Goal: Information Seeking & Learning: Learn about a topic

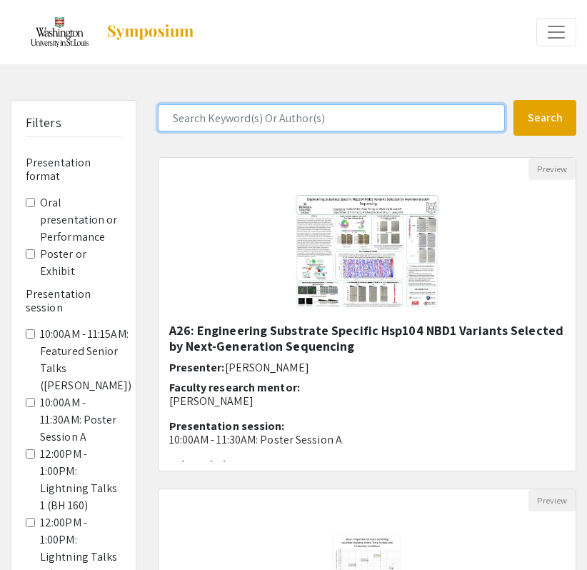
click at [275, 109] on input "Search Keyword(s) Or Author(s)" at bounding box center [332, 117] width 348 height 27
type input "[PERSON_NAME]"
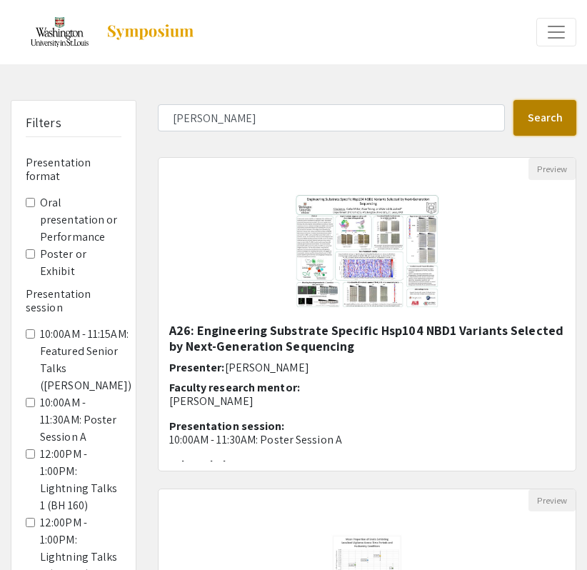
click at [515, 131] on button "Search" at bounding box center [544, 118] width 63 height 36
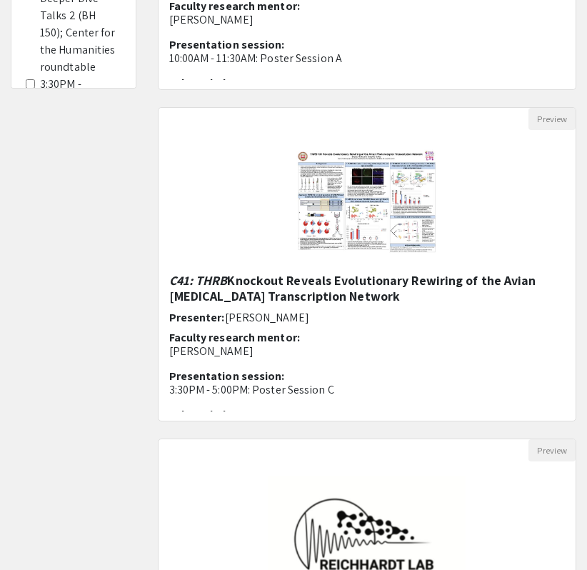
scroll to position [720, 0]
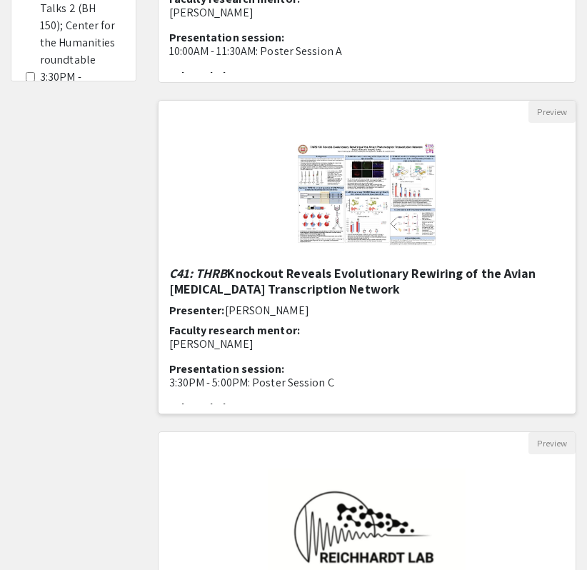
click at [293, 278] on h5 "C41: THRB Knockout Reveals Evolutionary Rewiring of the Avian [MEDICAL_DATA] Tr…" at bounding box center [367, 281] width 396 height 31
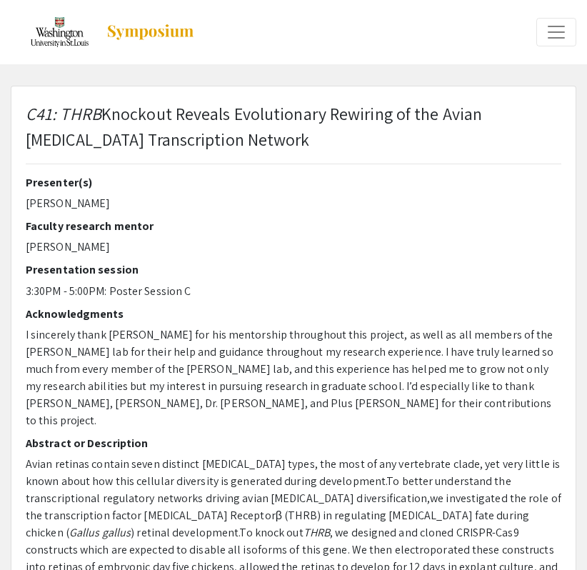
select select "custom"
type input "0"
select select "custom"
type input "1"
select select "auto"
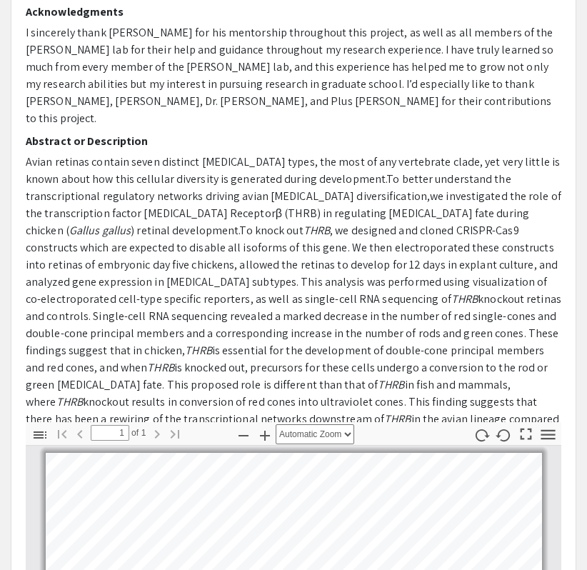
scroll to position [252, 0]
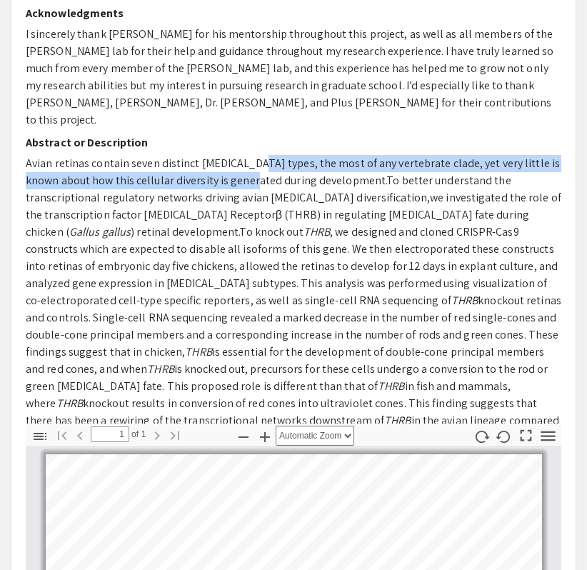
drag, startPoint x: 258, startPoint y: 143, endPoint x: 258, endPoint y: 166, distance: 22.9
click at [258, 166] on p "Avian retinas contain seven distinct [MEDICAL_DATA] types, the most of any vert…" at bounding box center [293, 300] width 535 height 291
click at [287, 155] on p "Avian retinas contain seven distinct [MEDICAL_DATA] types, the most of any vert…" at bounding box center [293, 300] width 535 height 291
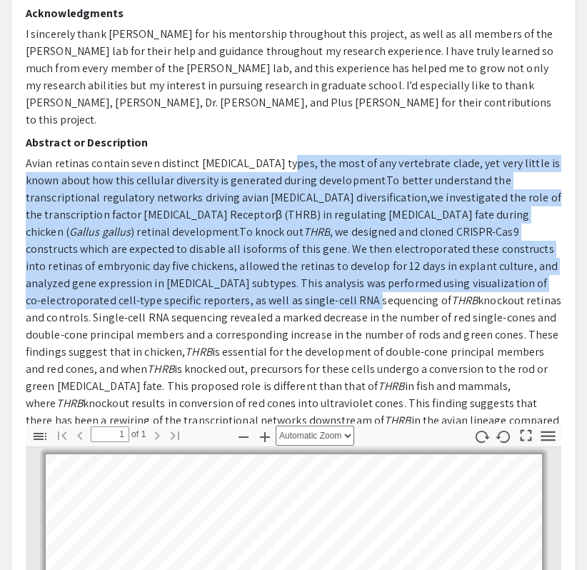
drag, startPoint x: 285, startPoint y: 139, endPoint x: 286, endPoint y: 283, distance: 143.5
click at [286, 283] on p "Avian retinas contain seven distinct [MEDICAL_DATA] types, the most of any vert…" at bounding box center [293, 300] width 535 height 291
click at [286, 283] on span ", we designed and cloned CRISPR-Cas9 constructs which are expected to disable a…" at bounding box center [292, 266] width 532 height 84
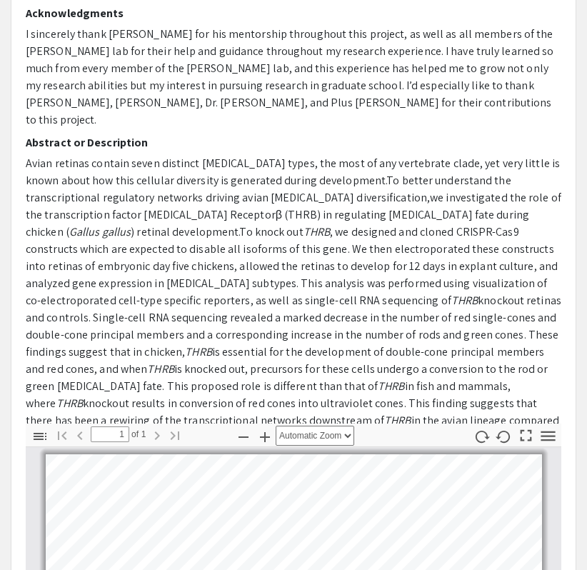
scroll to position [44, 0]
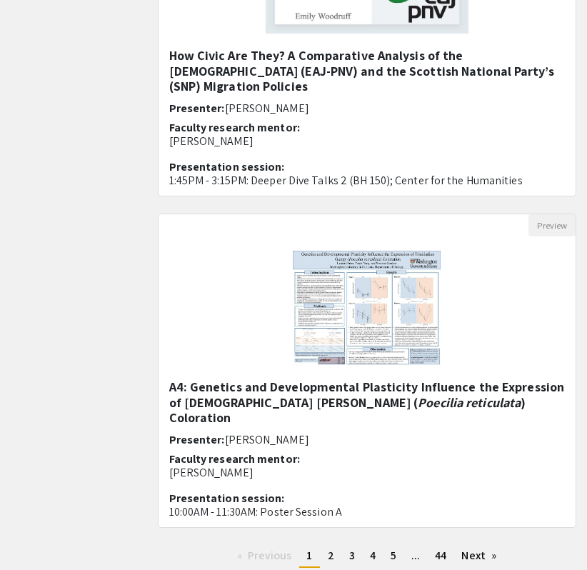
scroll to position [1702, 0]
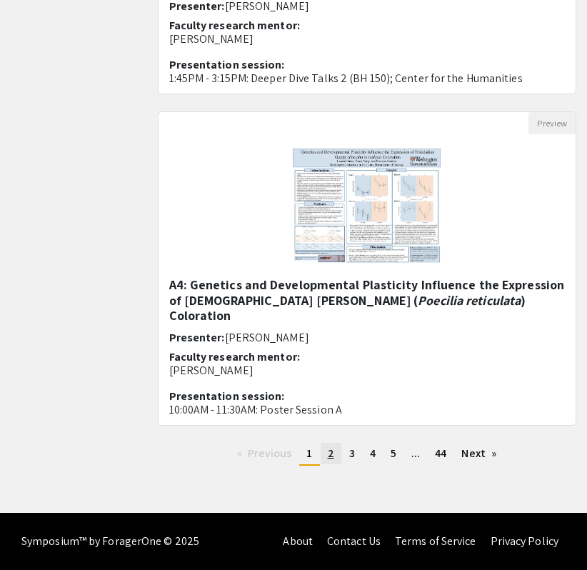
click at [334, 455] on link "page 2" at bounding box center [331, 453] width 21 height 21
